Goal: Find specific page/section: Find specific page/section

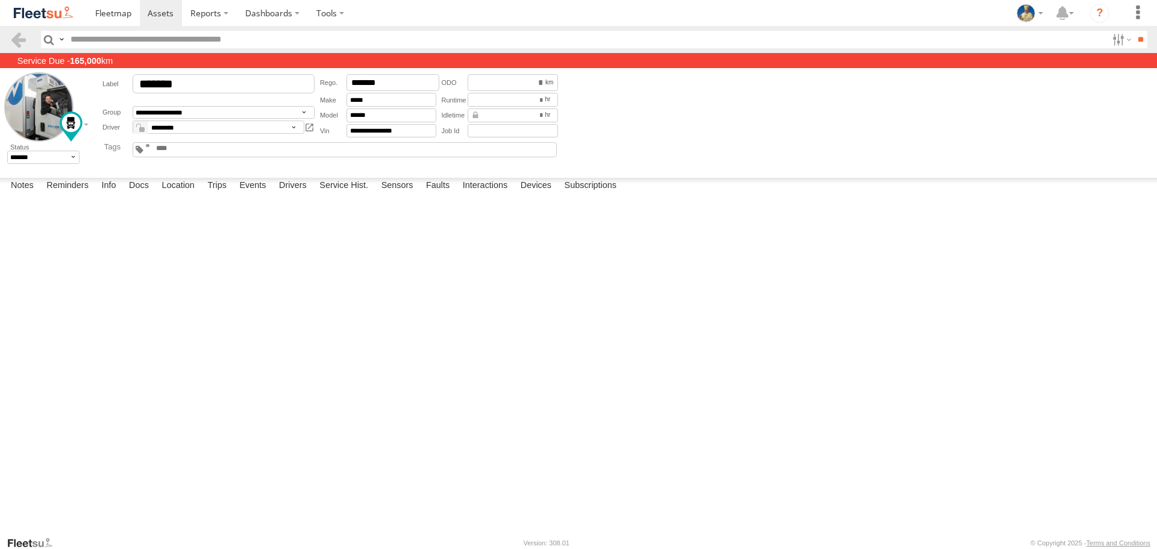
click at [55, 17] on img at bounding box center [43, 13] width 63 height 16
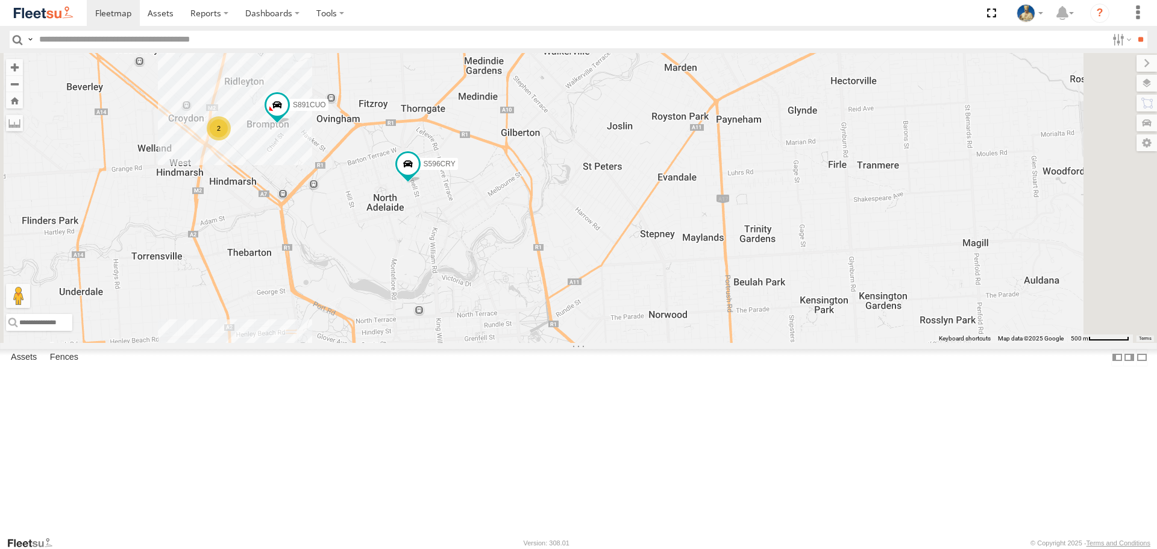
click at [382, 384] on div "2" at bounding box center [370, 372] width 24 height 24
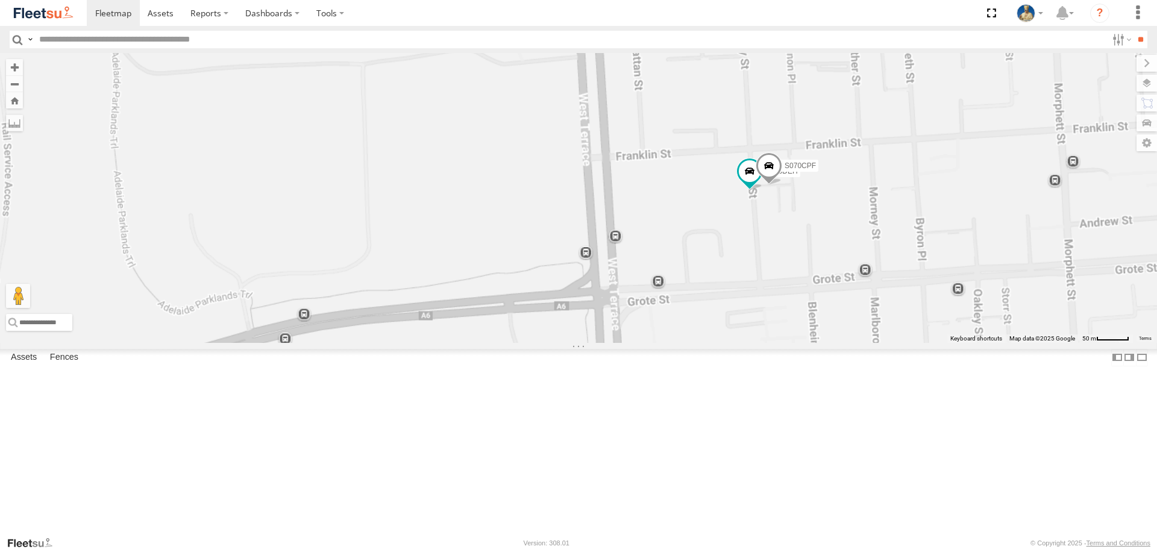
drag, startPoint x: 979, startPoint y: 386, endPoint x: 809, endPoint y: 392, distance: 170.1
click at [809, 342] on div "S145DFJ S343CTS S521CSO S253CZS S473DCF S607CPB XS95IR S035CYD XS29IK S952BBS S…" at bounding box center [578, 197] width 1157 height 289
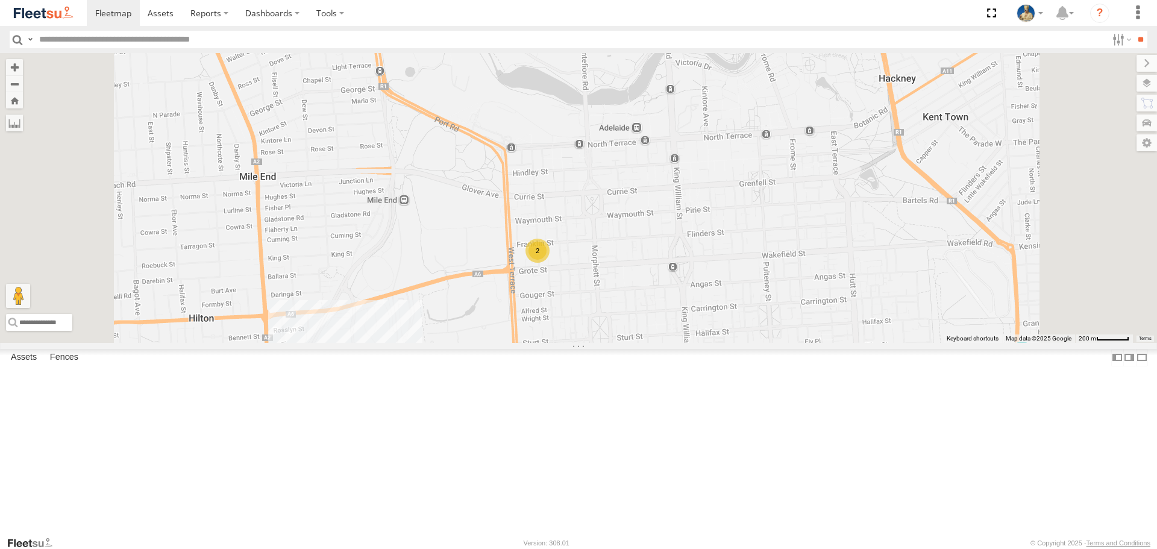
click at [550, 263] on div "2" at bounding box center [538, 251] width 24 height 24
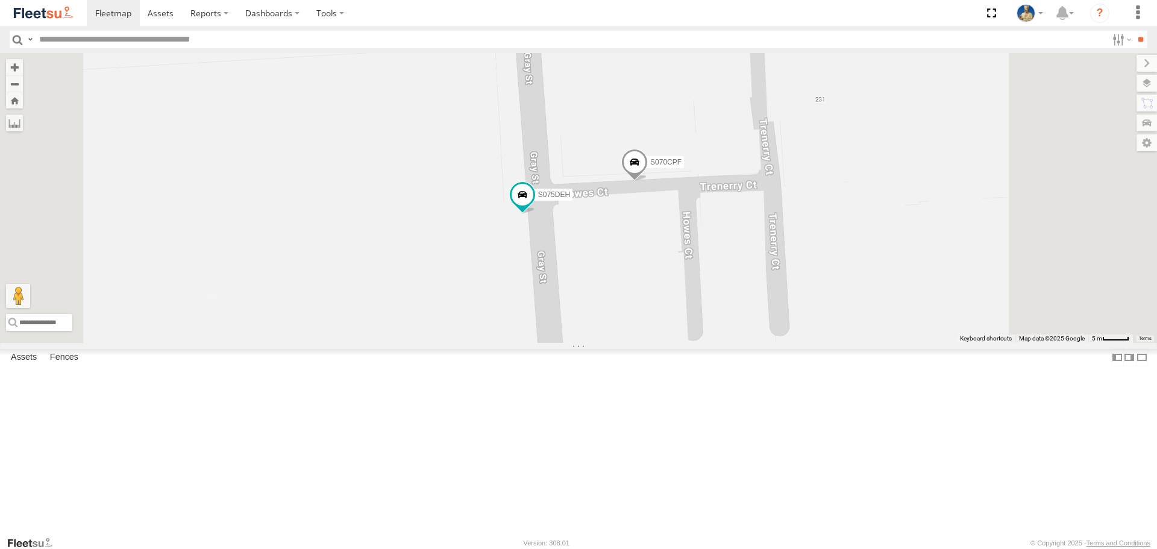
click at [869, 318] on div "S145DFJ S343CTS S521CSO S253CZS S473DCF S607CPB XS95IR S035CYD XS29IK S952BBS S…" at bounding box center [578, 197] width 1157 height 289
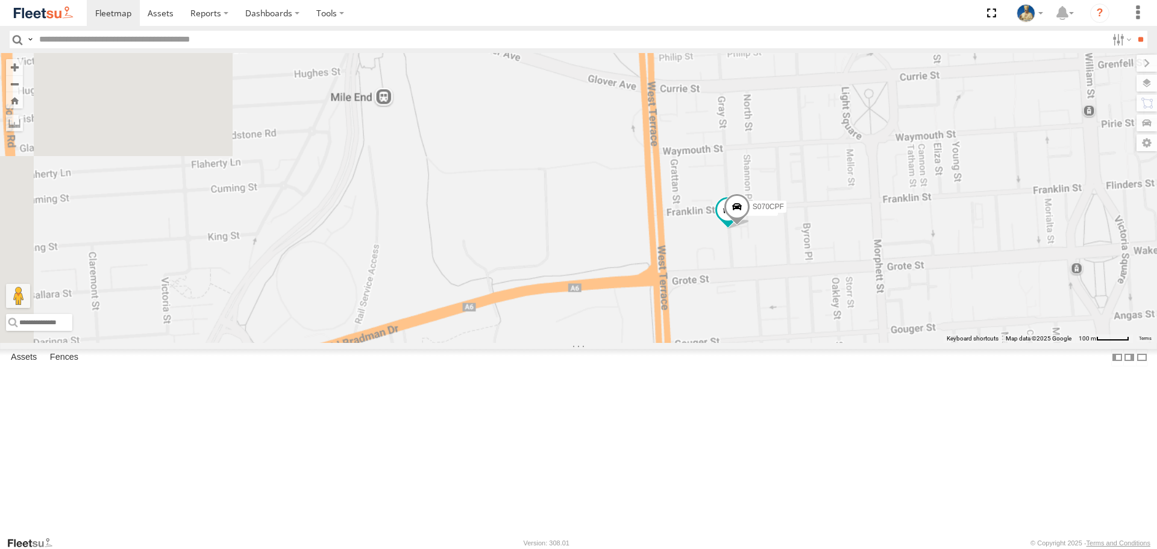
drag, startPoint x: 928, startPoint y: 377, endPoint x: 711, endPoint y: 357, distance: 217.9
click at [779, 342] on div "S145DFJ S343CTS S521CSO S253CZS S473DCF S607CPB XS95IR S035CYD XS29IK S952BBS S…" at bounding box center [578, 197] width 1157 height 289
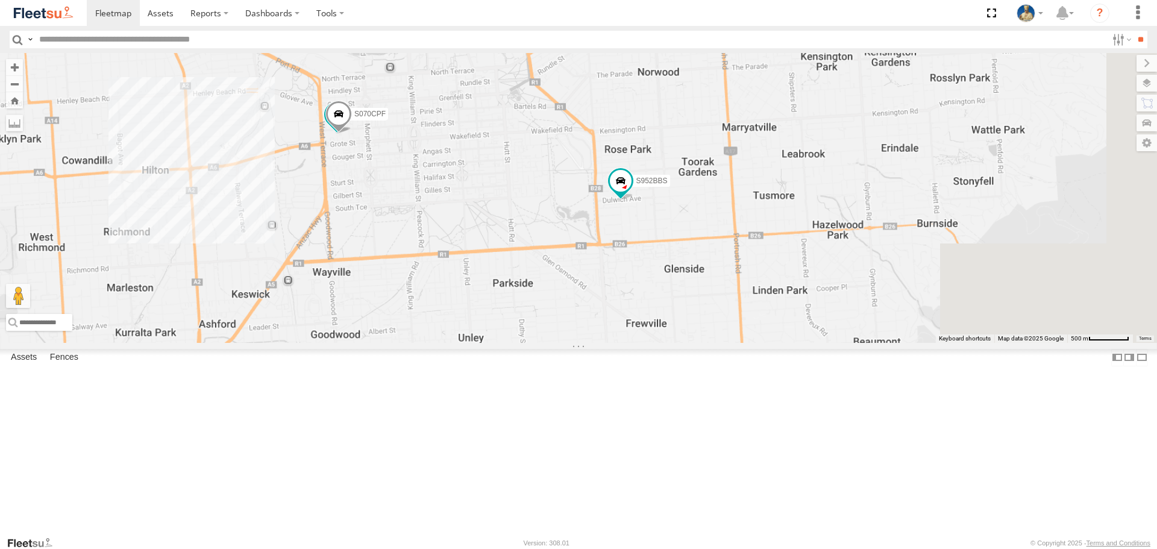
drag, startPoint x: 941, startPoint y: 392, endPoint x: 758, endPoint y: 300, distance: 205.7
click at [758, 300] on div "S145DFJ S343CTS S521CSO S253CZS S473DCF S607CPB XS95IR S035CYD XS29IK S952BBS S…" at bounding box center [578, 197] width 1157 height 289
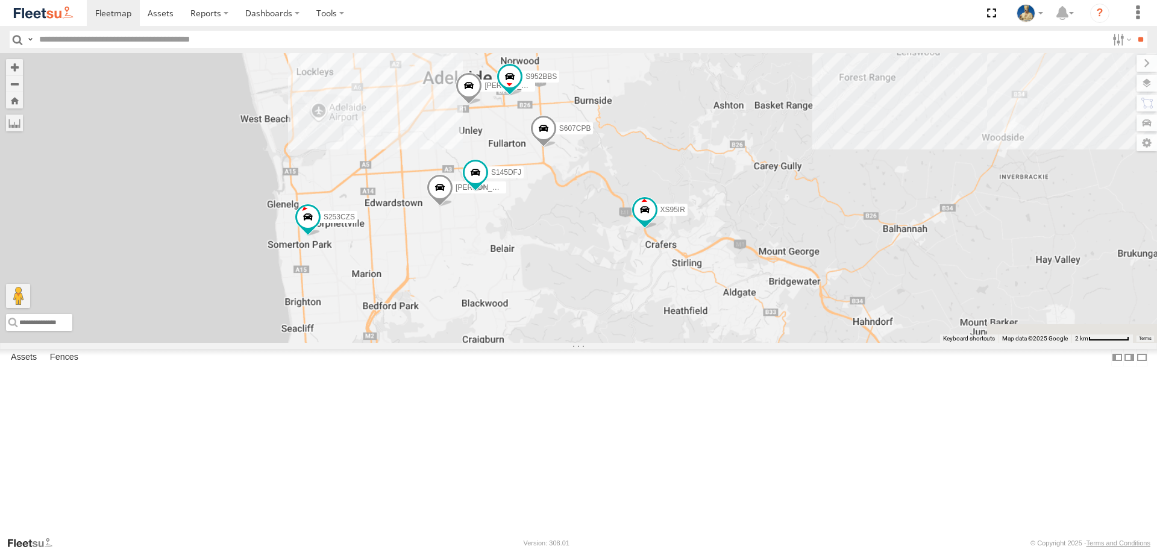
drag, startPoint x: 926, startPoint y: 386, endPoint x: 711, endPoint y: 259, distance: 249.7
click at [712, 261] on div "S145DFJ S343CTS S521CSO S253CZS S473DCF S607CPB XS95IR S035CYD XS29IK S952BBS S…" at bounding box center [578, 197] width 1157 height 289
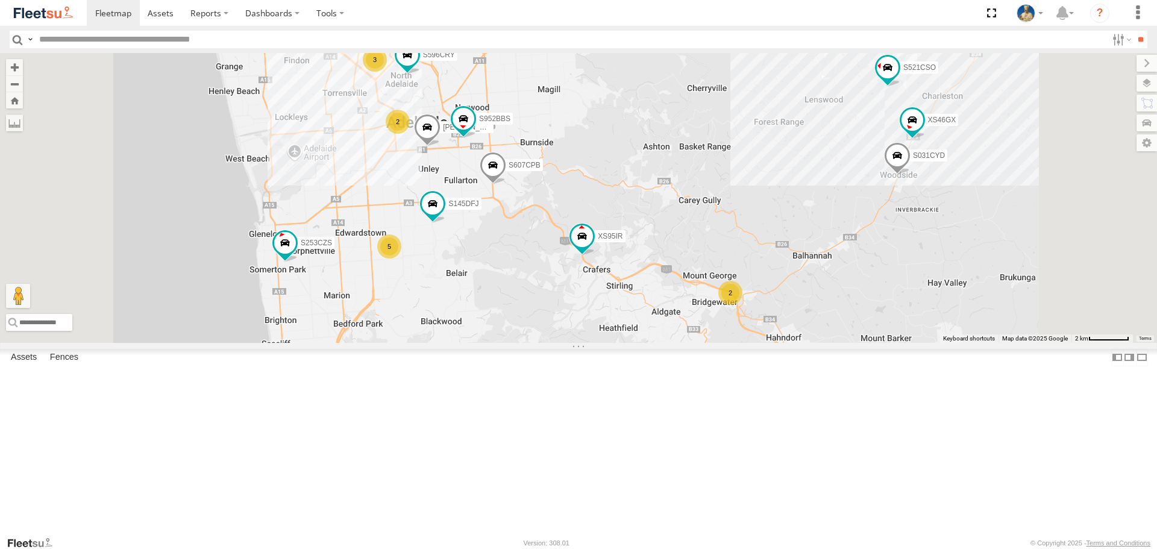
click at [743, 305] on div "2" at bounding box center [730, 293] width 24 height 24
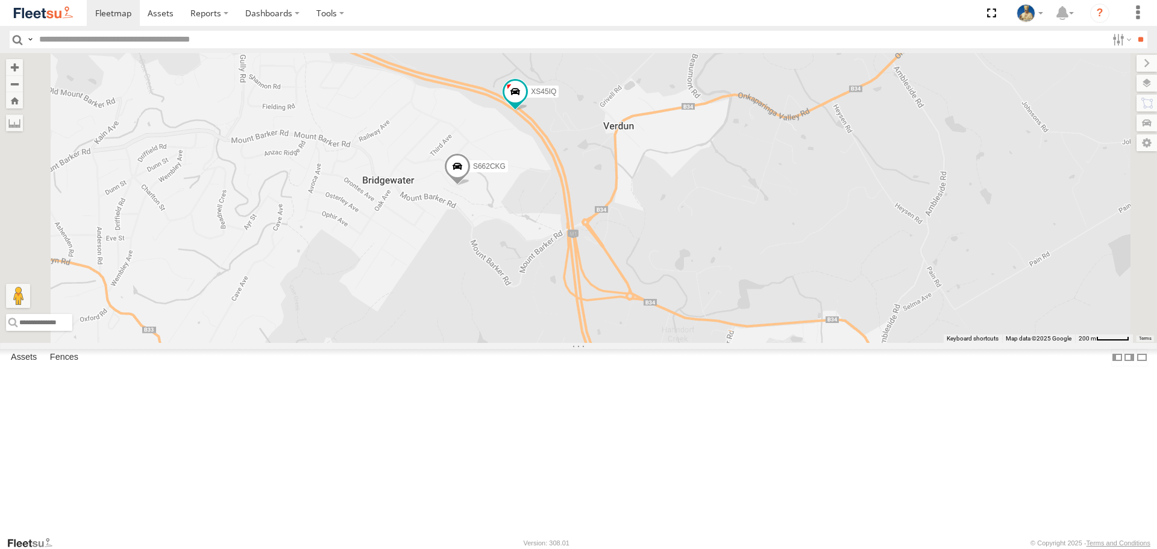
click at [210, 32] on input "text" at bounding box center [570, 39] width 1073 height 17
click at [1134, 31] on input "**" at bounding box center [1141, 39] width 14 height 17
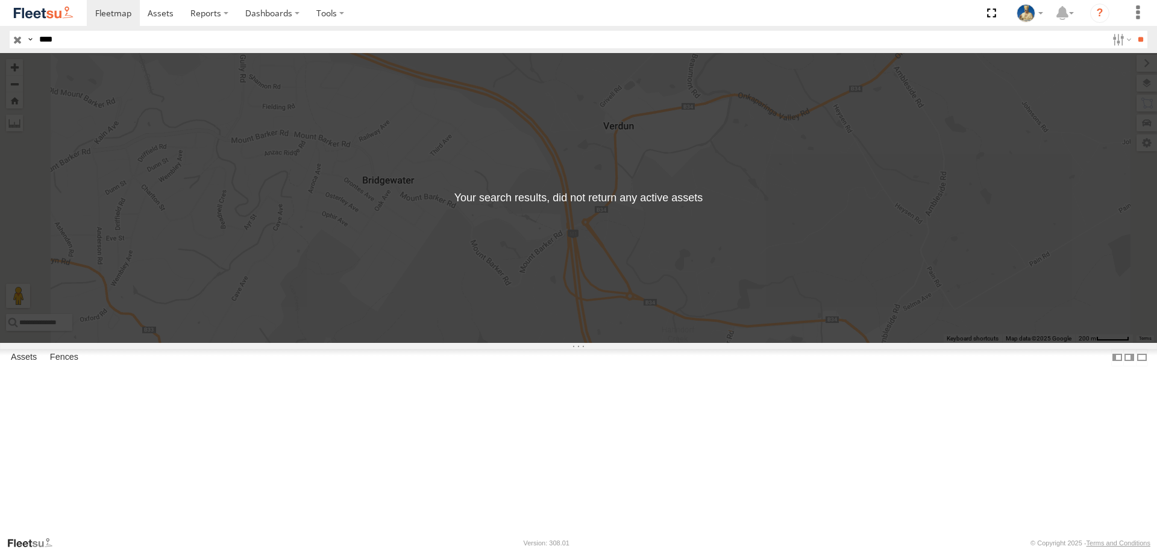
type input "***"
click at [1134, 31] on input "**" at bounding box center [1141, 39] width 14 height 17
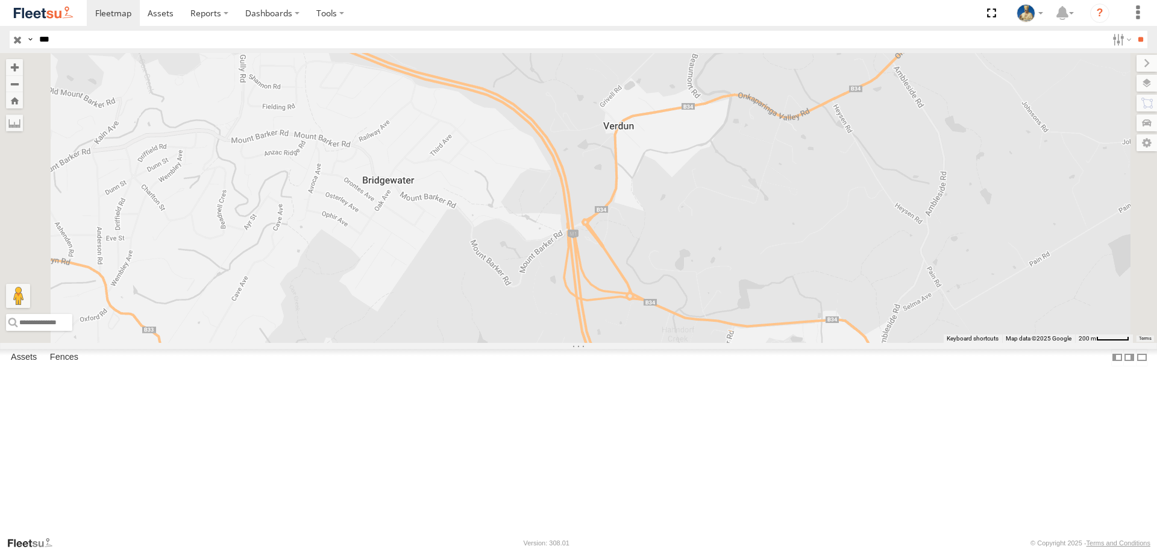
click at [0, 0] on div "S035CYD" at bounding box center [0, 0] width 0 height 0
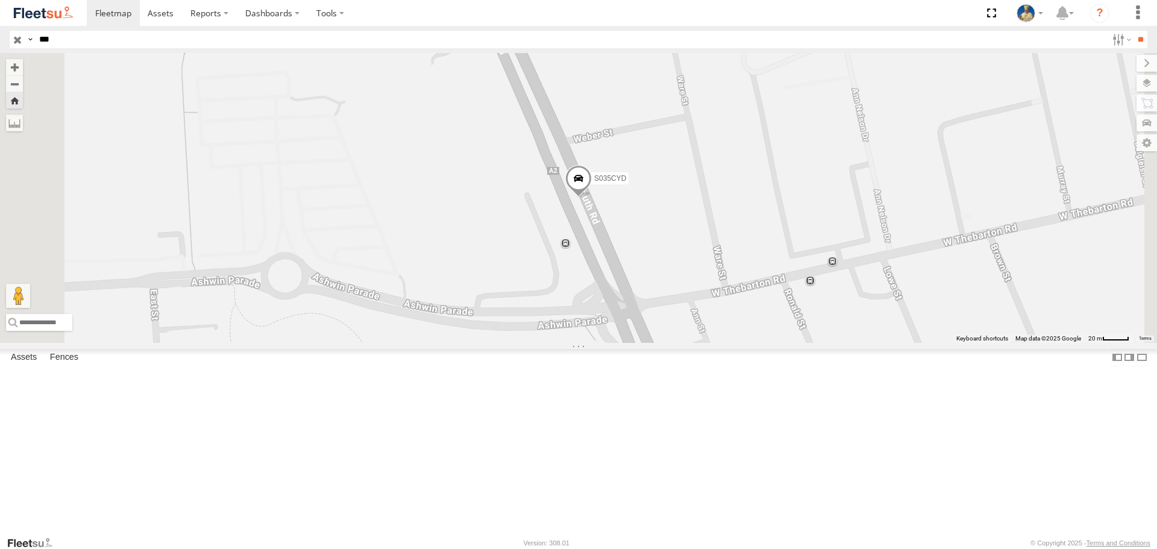
click at [592, 198] on span at bounding box center [578, 182] width 27 height 33
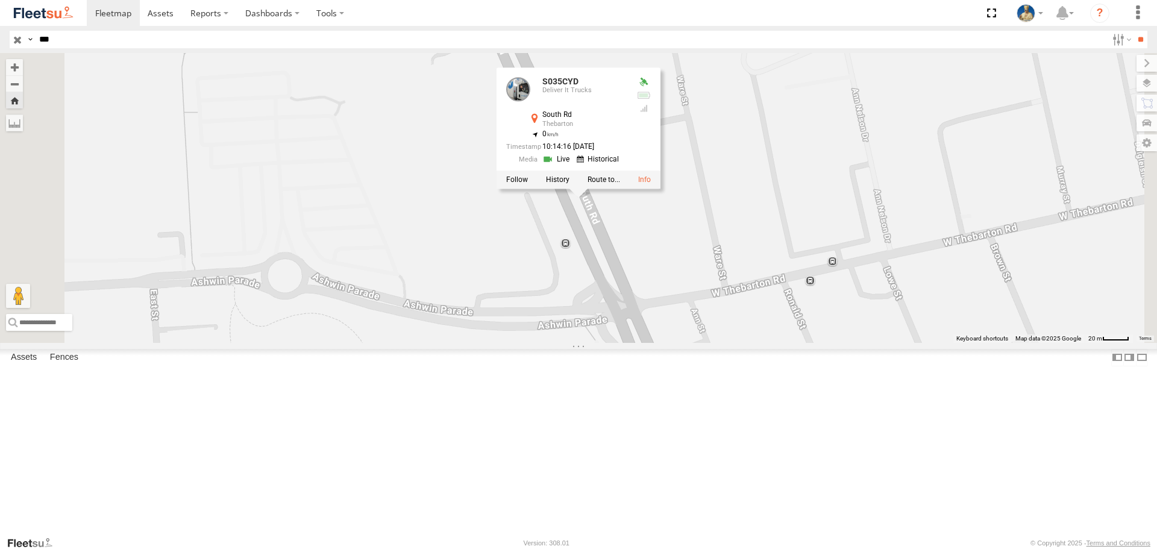
click at [681, 323] on div "S035CYD S035CYD Deliver It Trucks [GEOGRAPHIC_DATA] Thebarton -34.91384 , 138.5…" at bounding box center [578, 197] width 1157 height 289
